Goal: Navigation & Orientation: Understand site structure

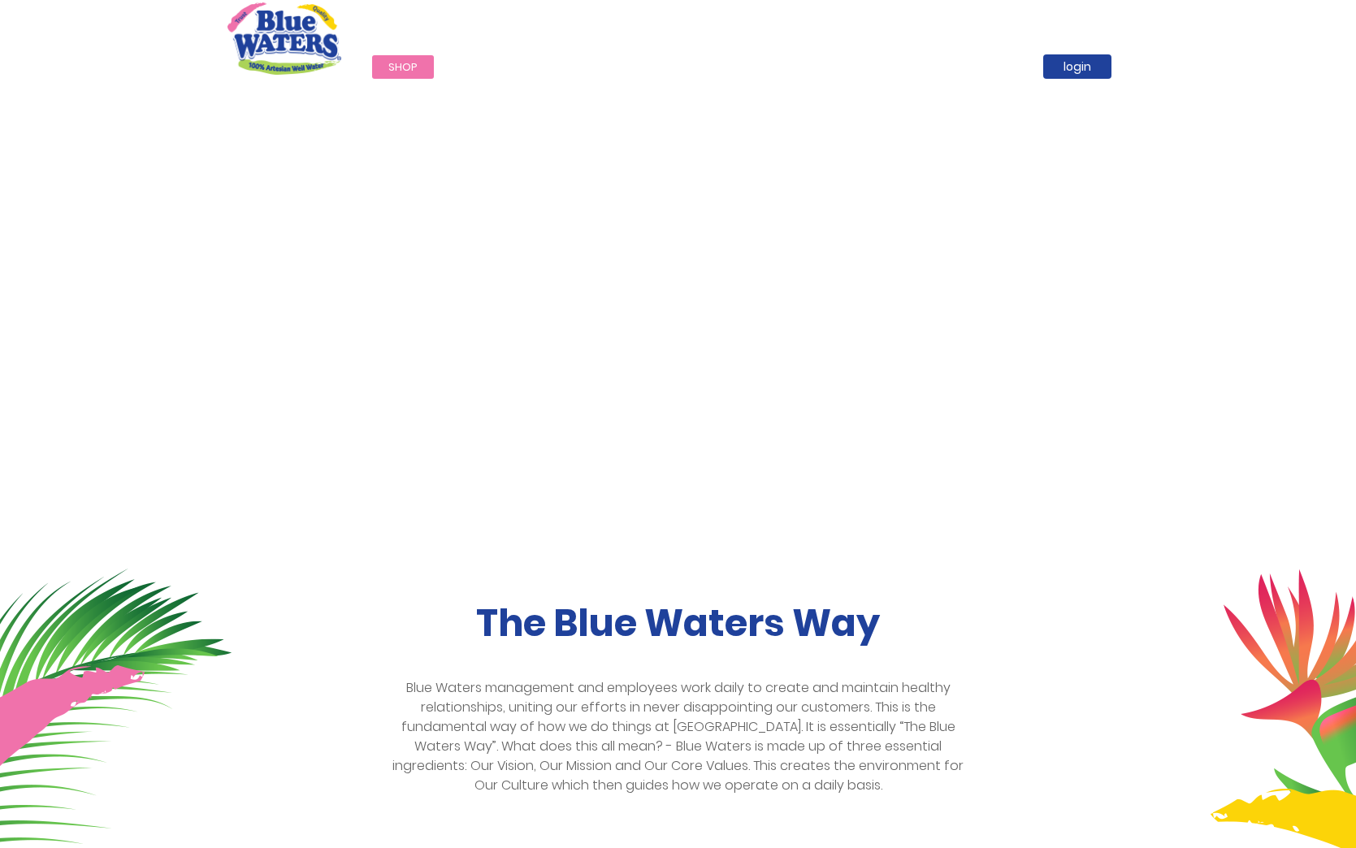
click at [414, 68] on span "Shop" at bounding box center [402, 66] width 29 height 15
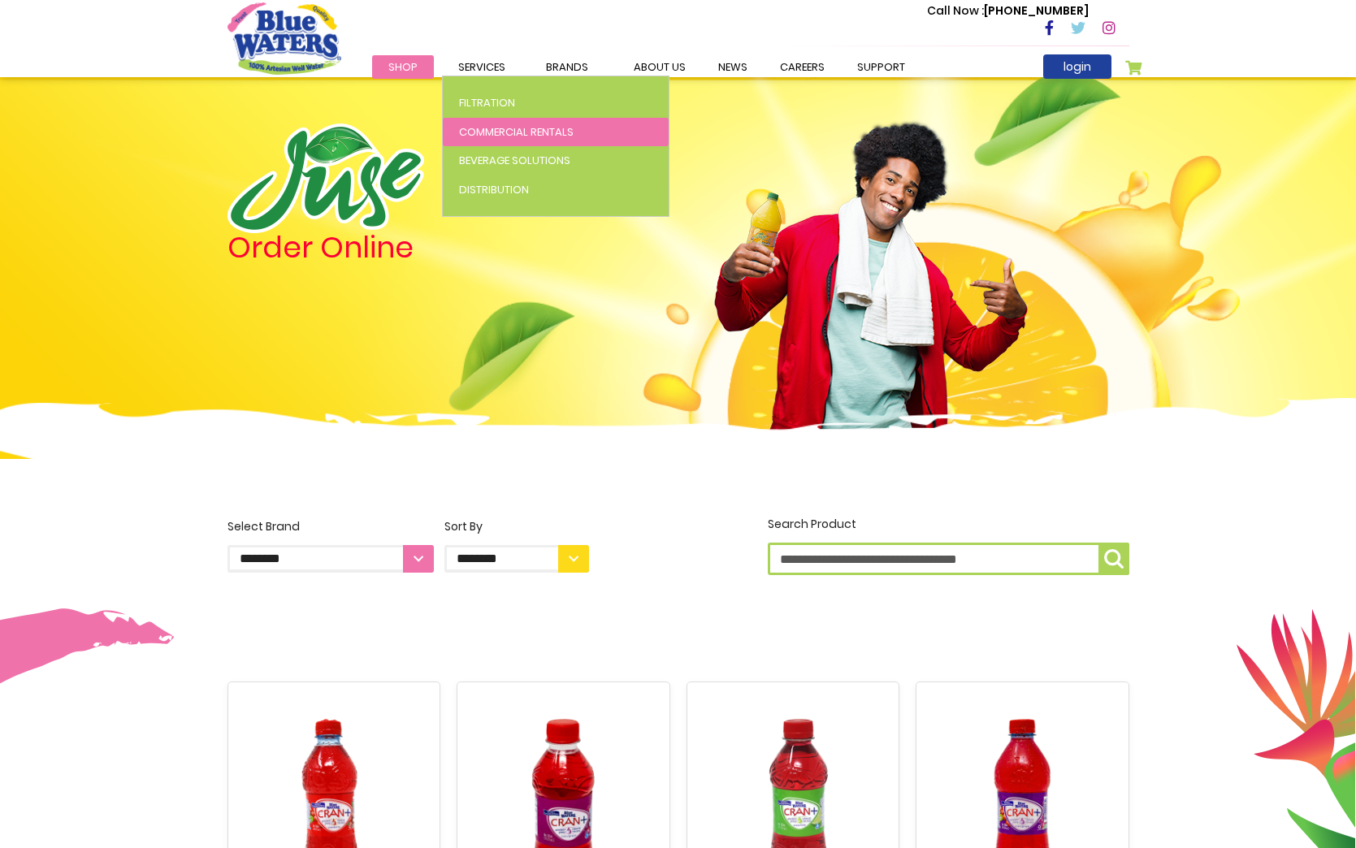
click at [486, 129] on span "Commercial Rentals" at bounding box center [516, 131] width 115 height 15
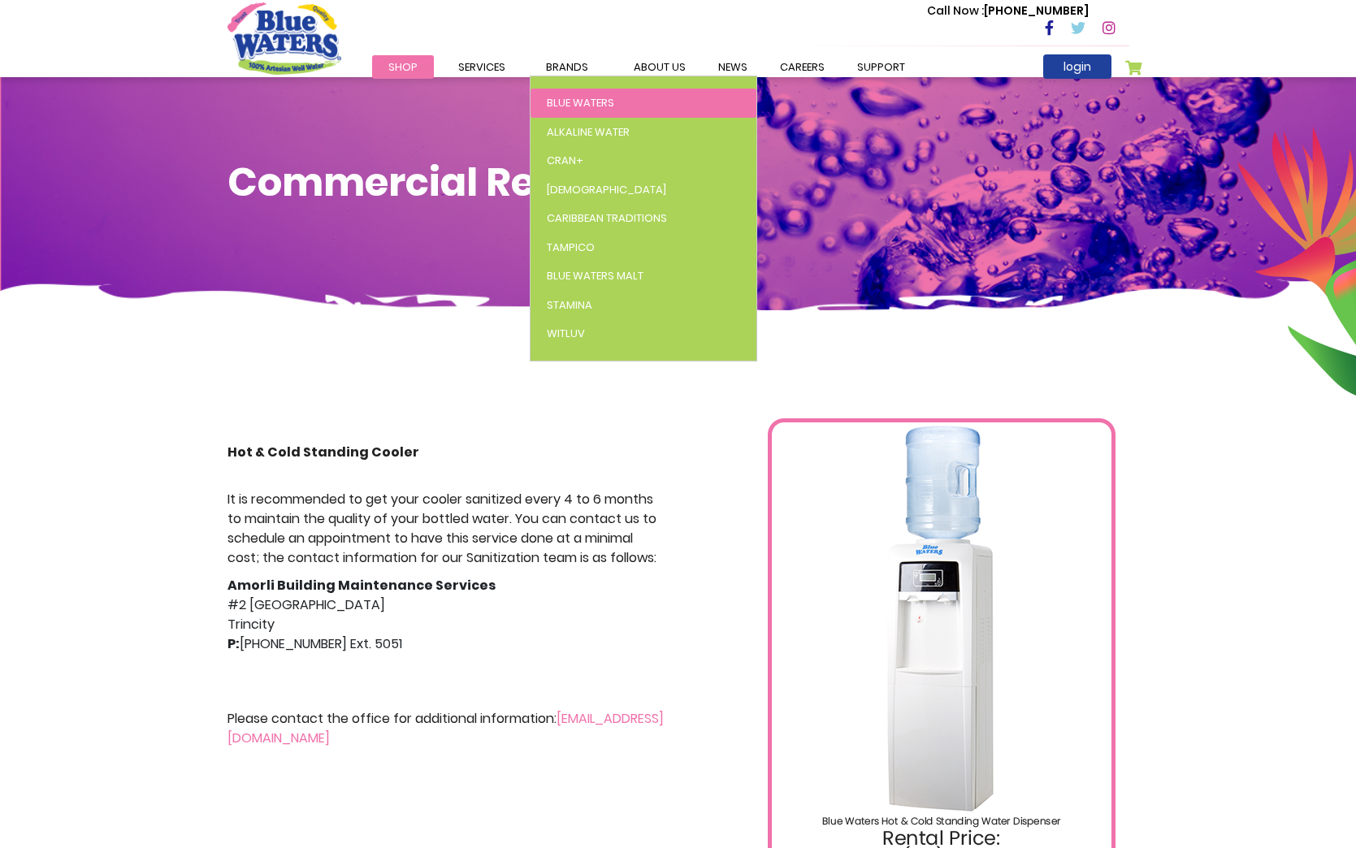
click at [574, 102] on span "Blue Waters" at bounding box center [580, 102] width 67 height 15
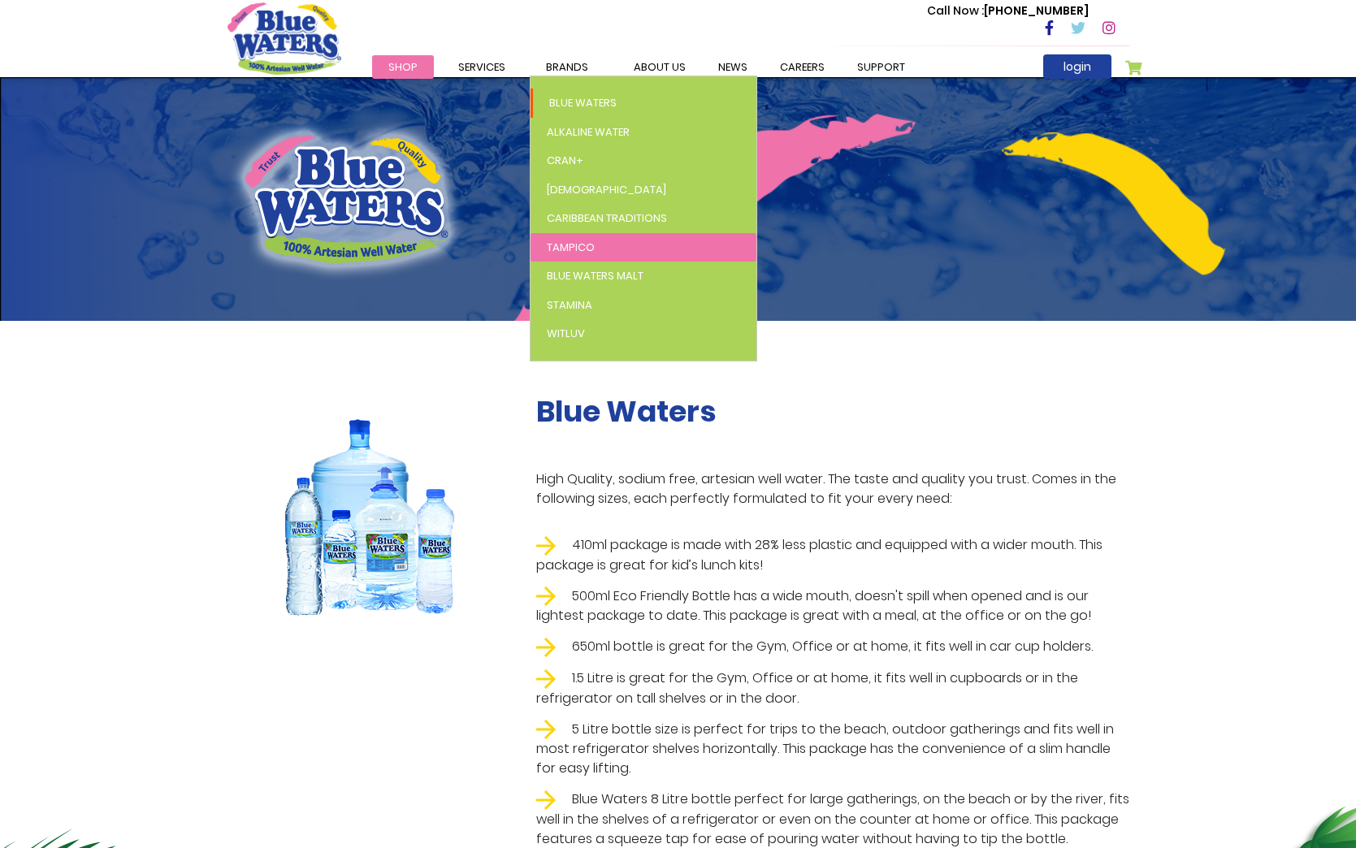
click at [552, 233] on link "Tampico" at bounding box center [643, 247] width 226 height 29
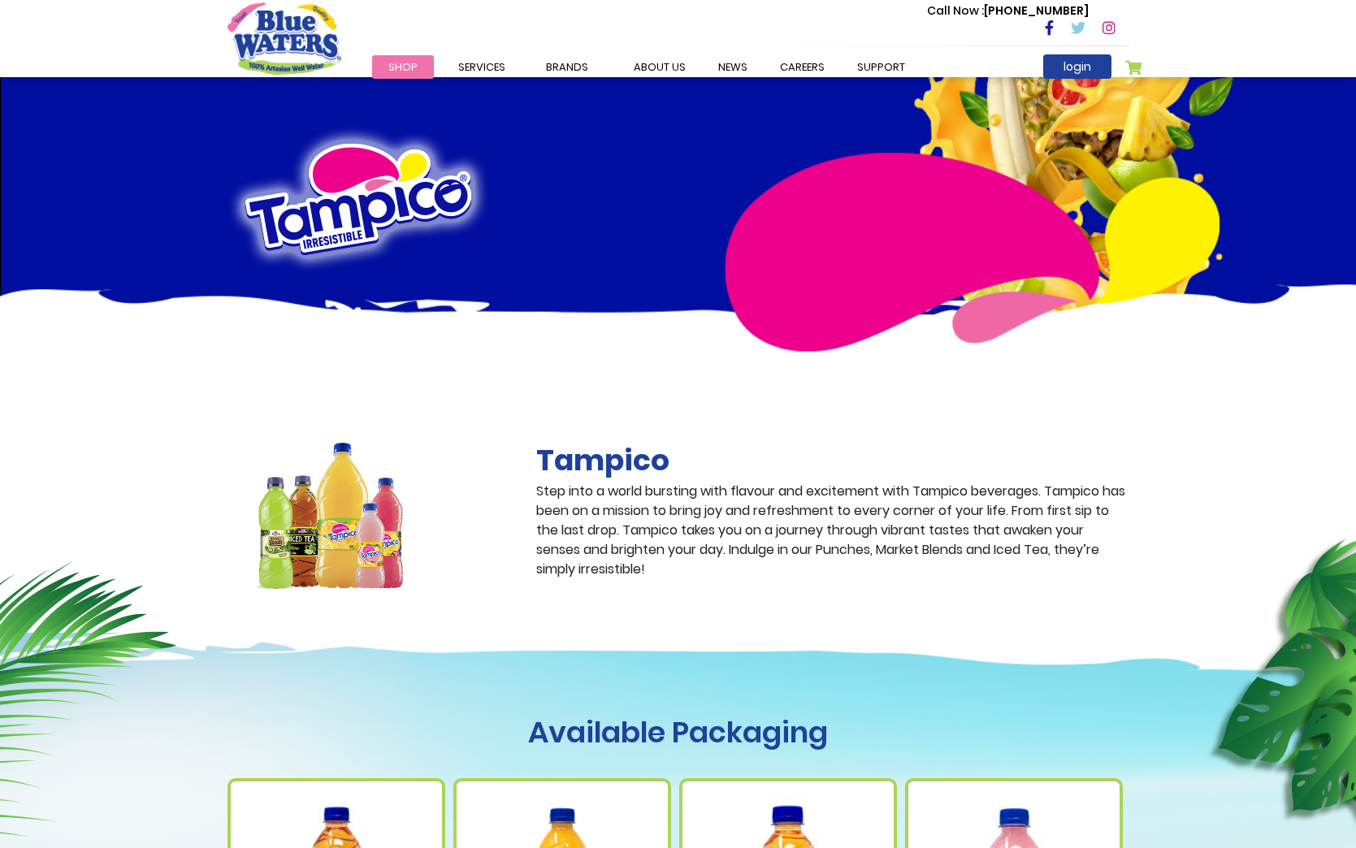
click at [392, 70] on span "Shop" at bounding box center [402, 66] width 29 height 15
